Goal: Navigation & Orientation: Understand site structure

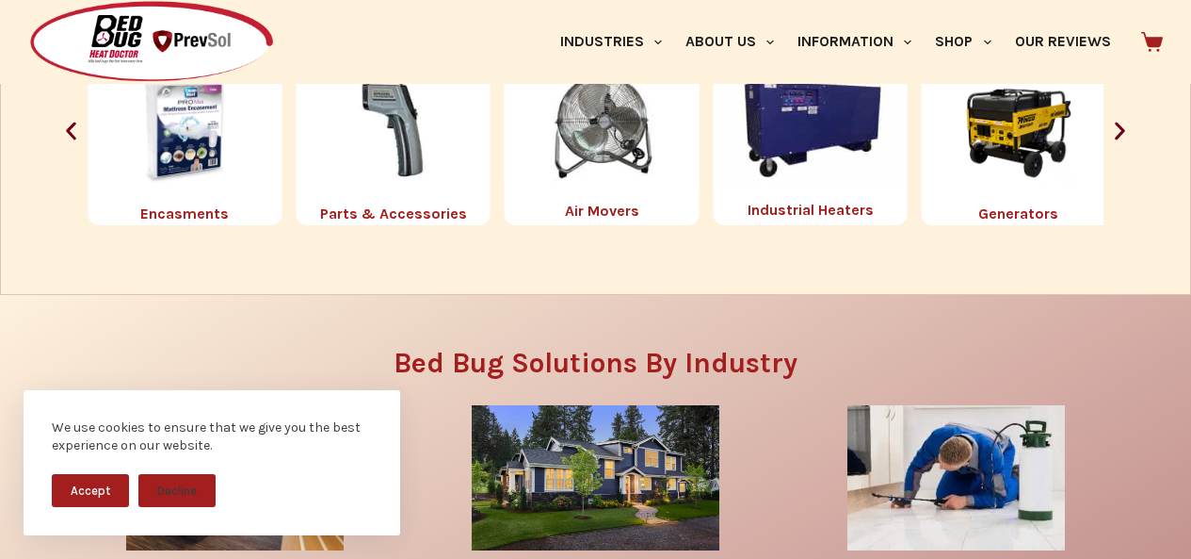
scroll to position [2159, 0]
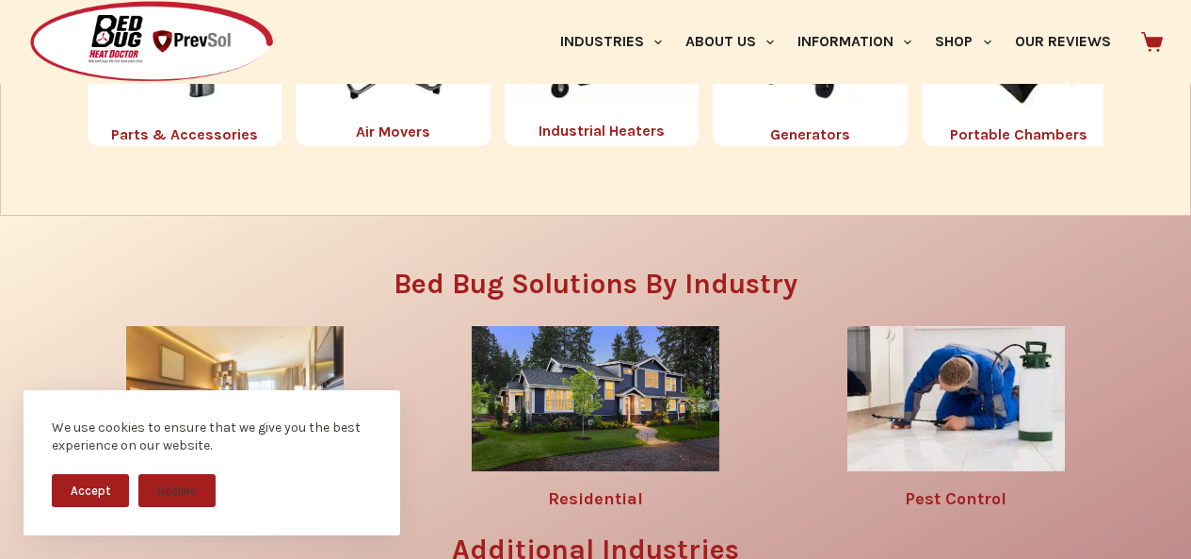
click at [1, 408] on div "We use cookies to ensure that we give you the best experience on our website. A…" at bounding box center [212, 474] width 424 height 169
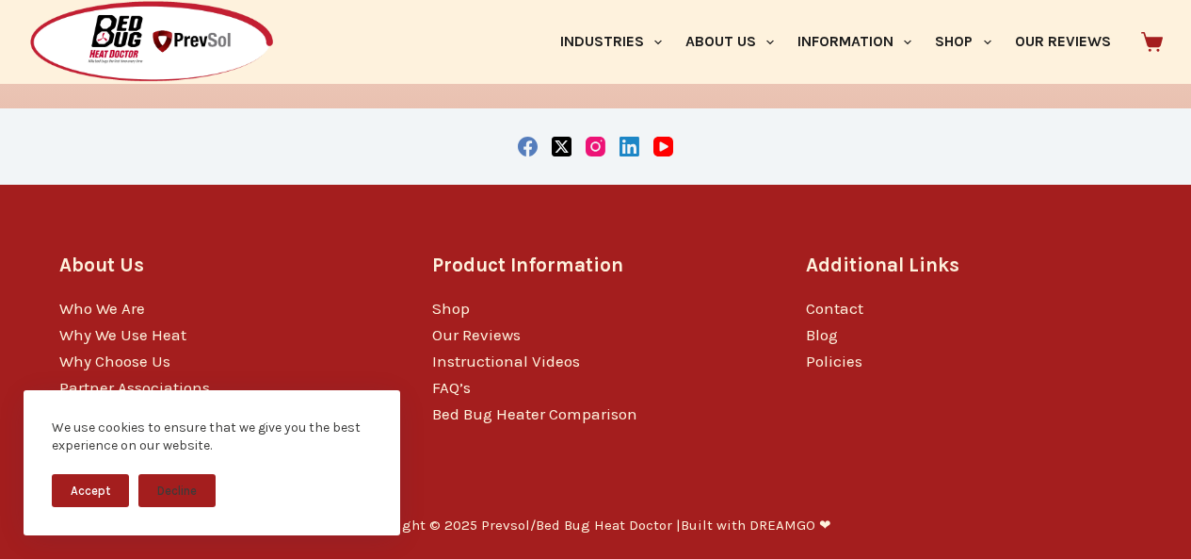
scroll to position [3532, 0]
click at [61, 317] on link "Who We Are" at bounding box center [102, 308] width 86 height 19
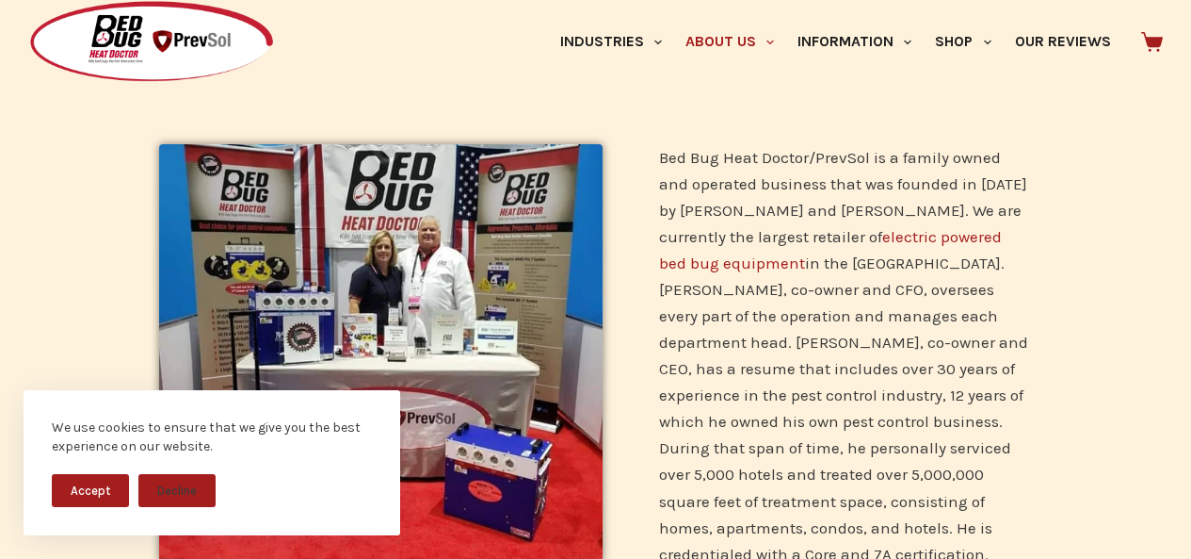
scroll to position [549, 0]
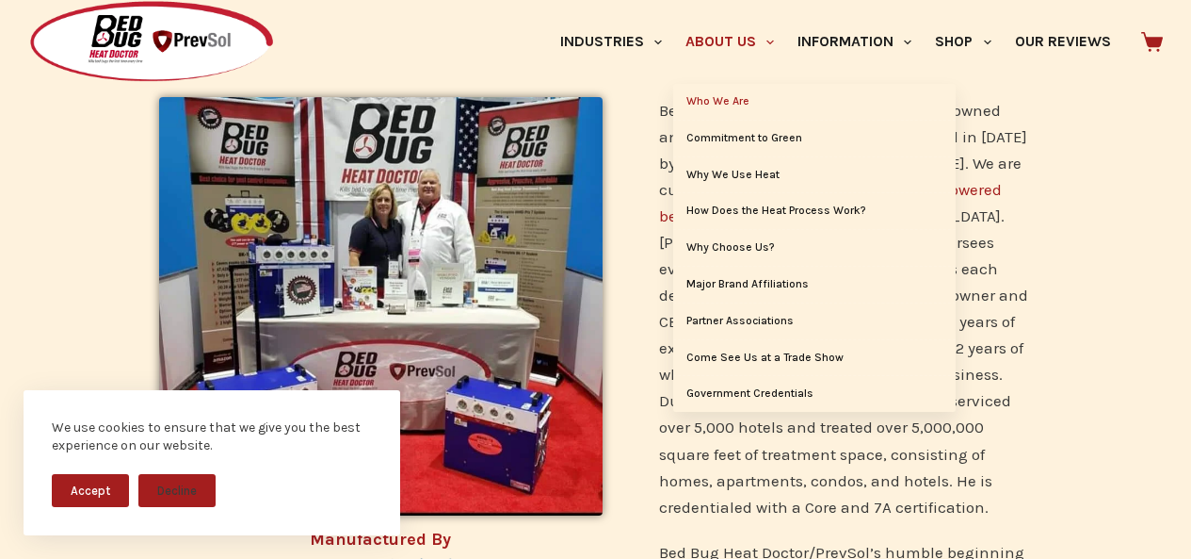
click at [673, 9] on link "About Us" at bounding box center [729, 42] width 112 height 84
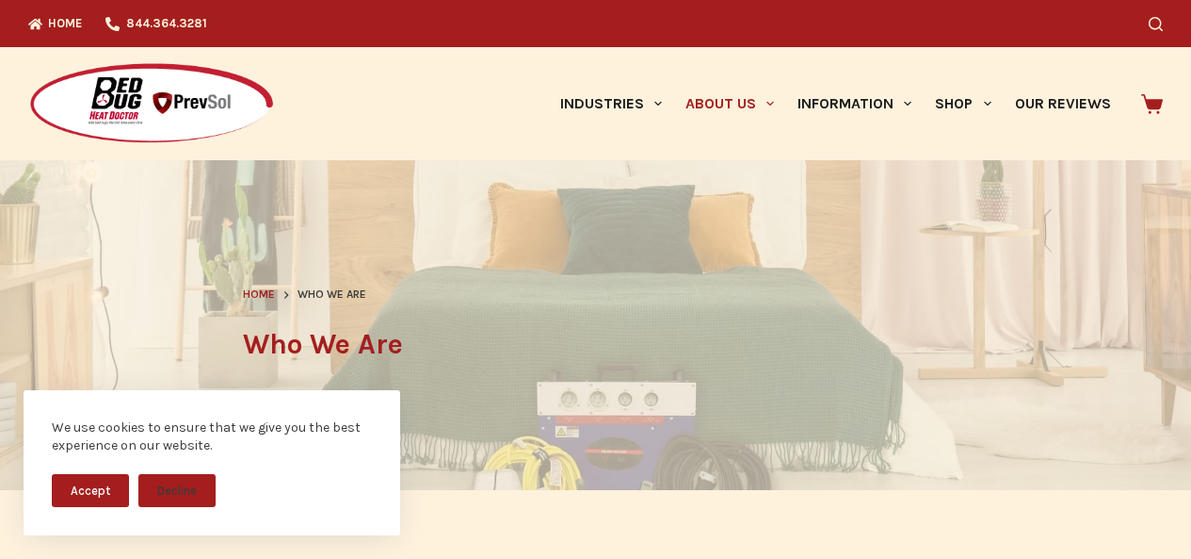
click at [246, 287] on span "Home" at bounding box center [259, 293] width 32 height 13
